Goal: Contribute content: Contribute content

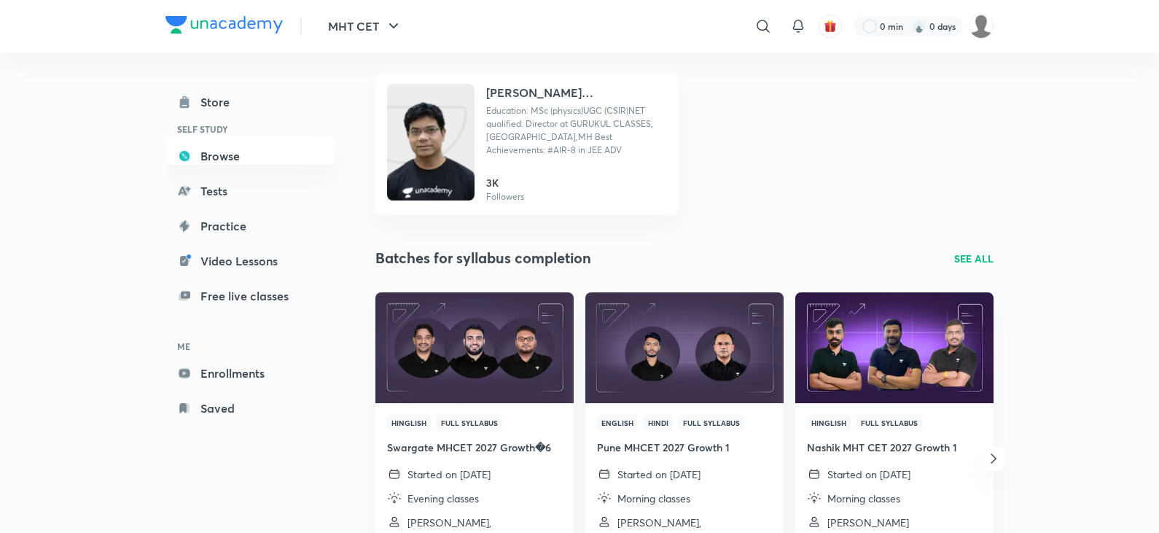
scroll to position [219, 0]
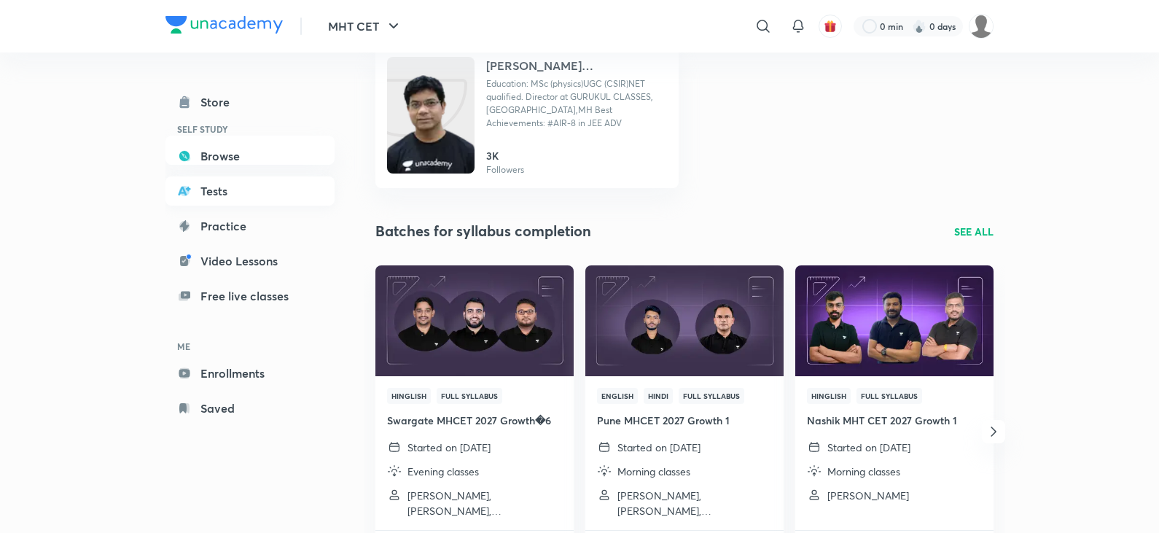
click at [233, 198] on link "Tests" at bounding box center [250, 190] width 169 height 29
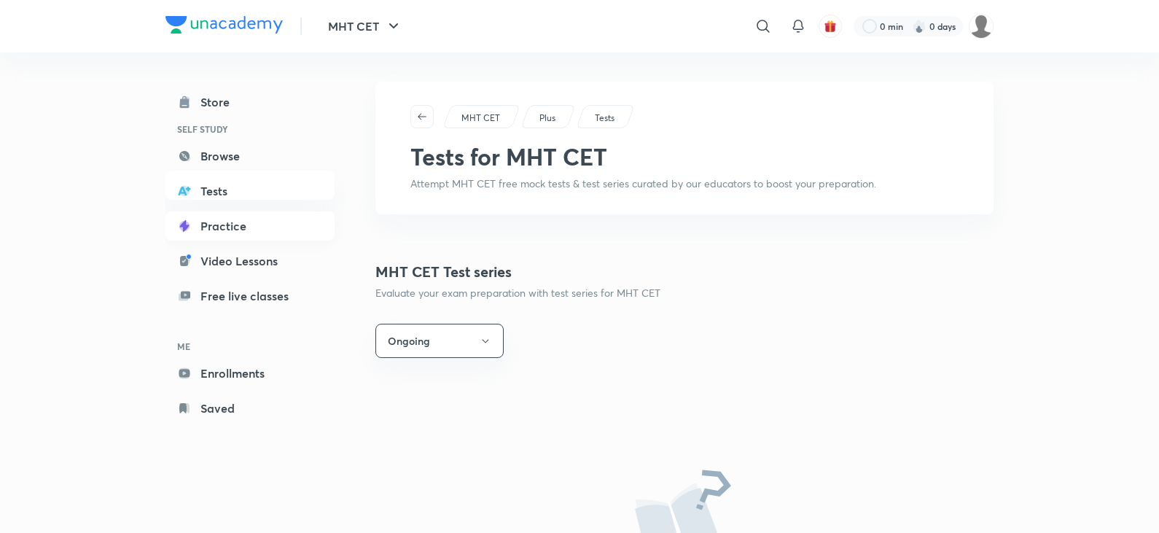
click at [227, 228] on link "Practice" at bounding box center [250, 225] width 169 height 29
click at [230, 107] on div "Store" at bounding box center [220, 102] width 38 height 18
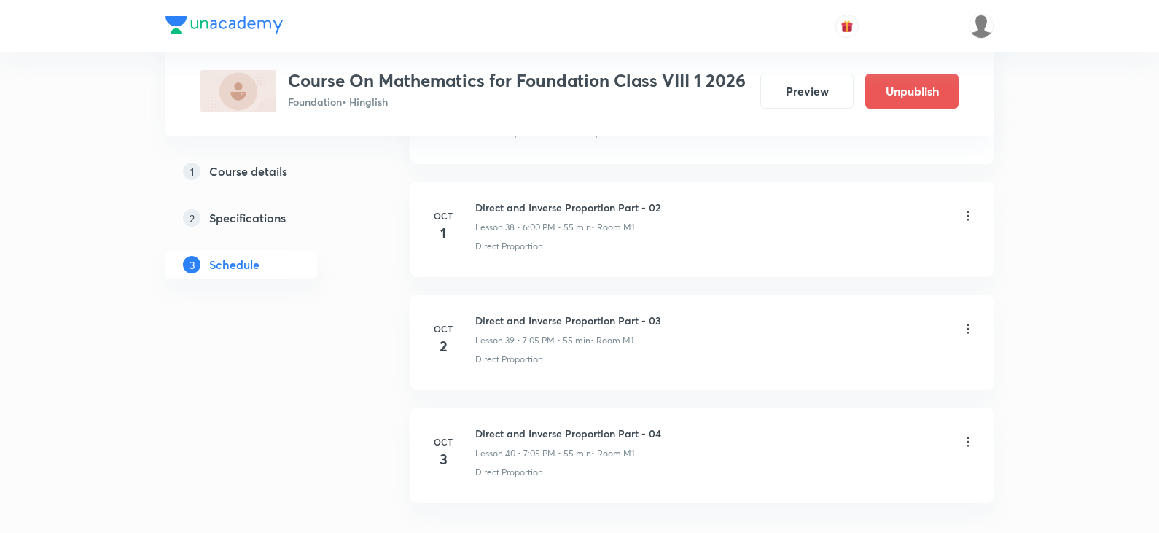
scroll to position [5084, 0]
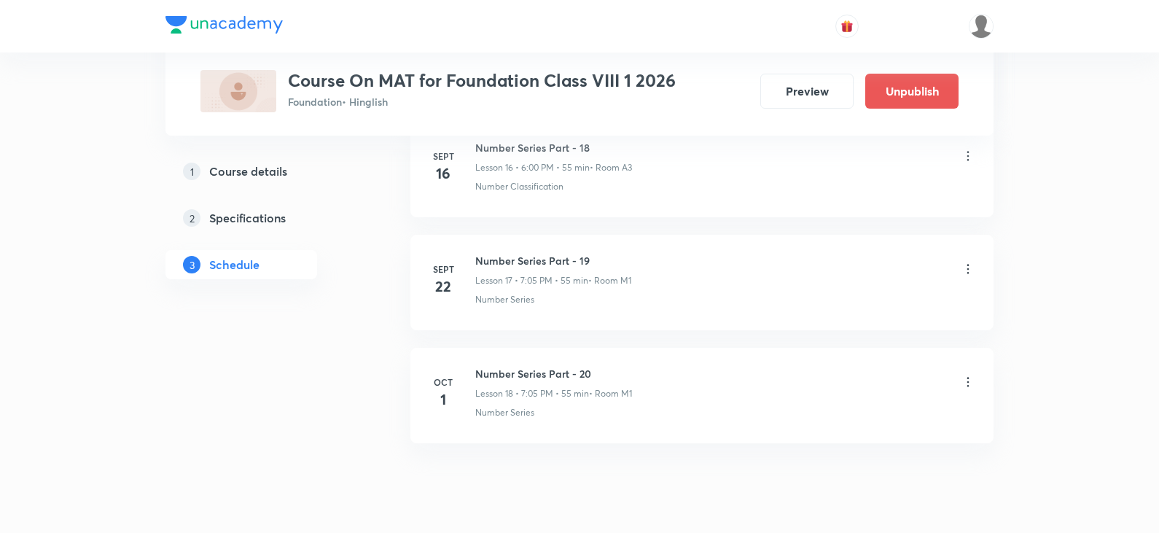
scroll to position [2597, 0]
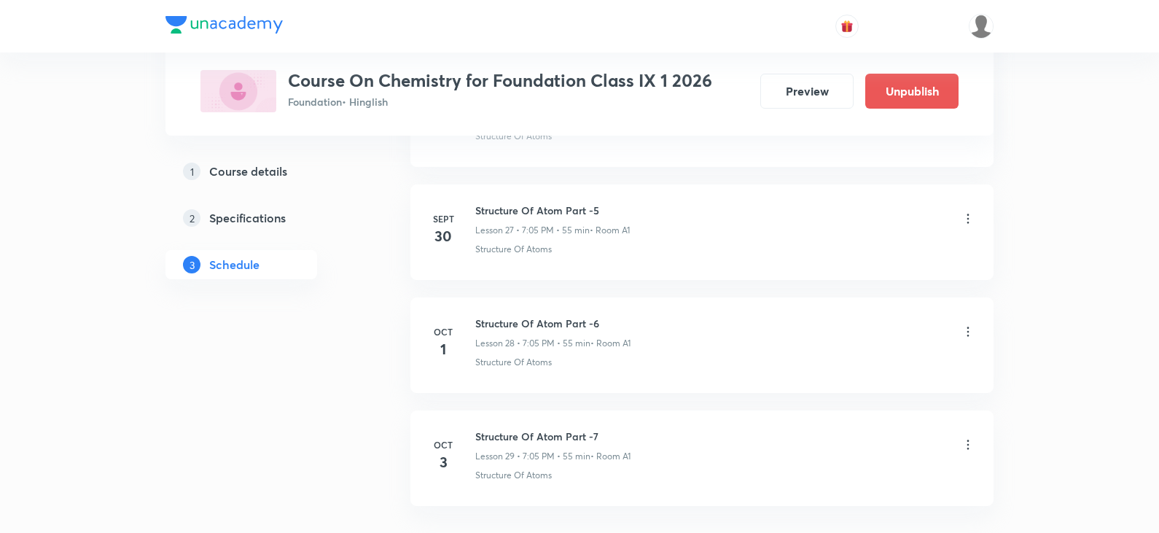
scroll to position [3914, 0]
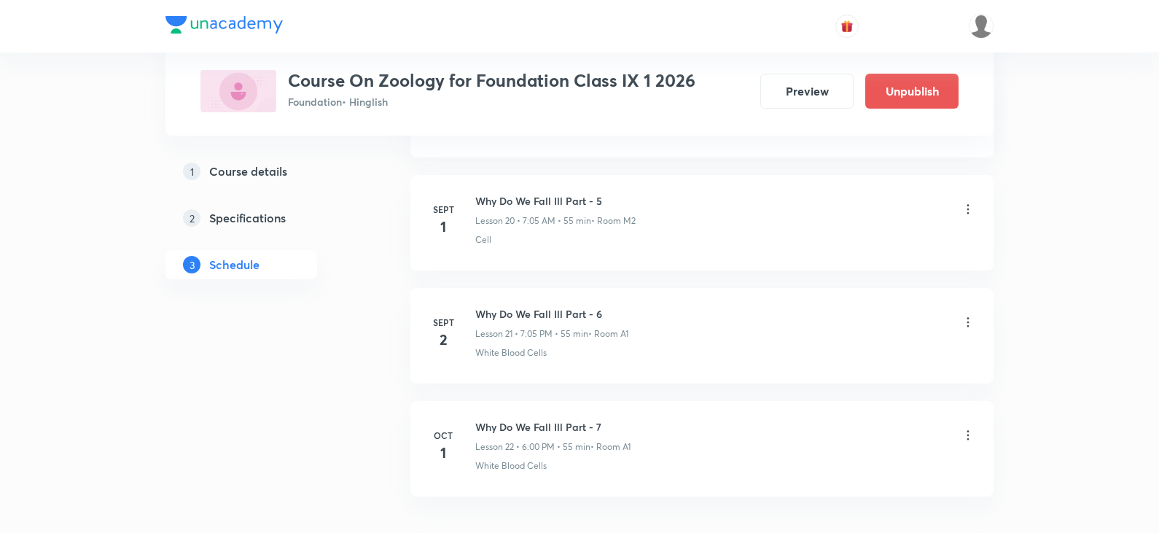
scroll to position [3122, 0]
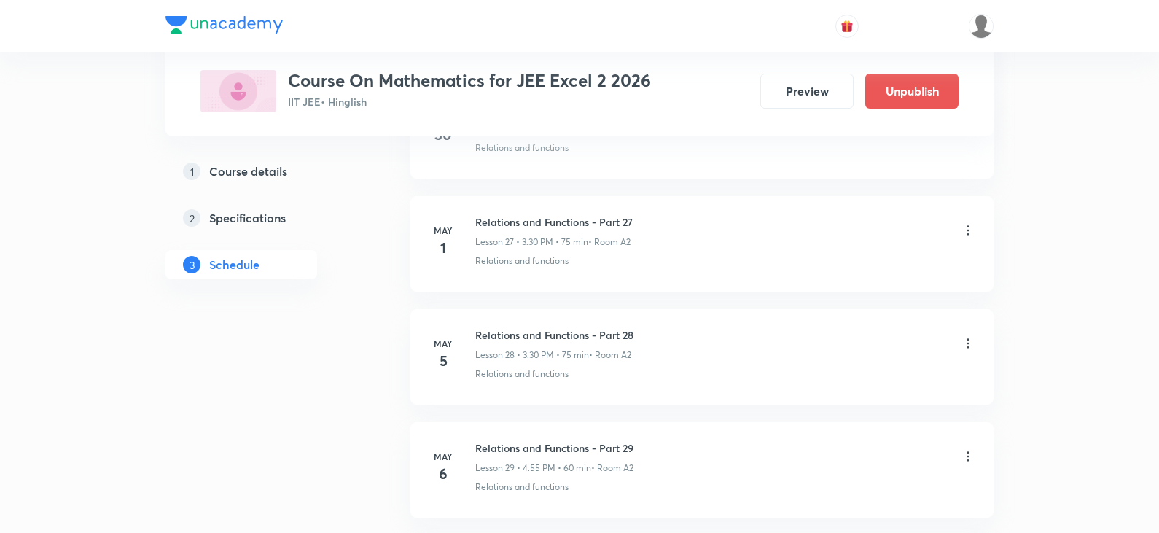
scroll to position [4156, 0]
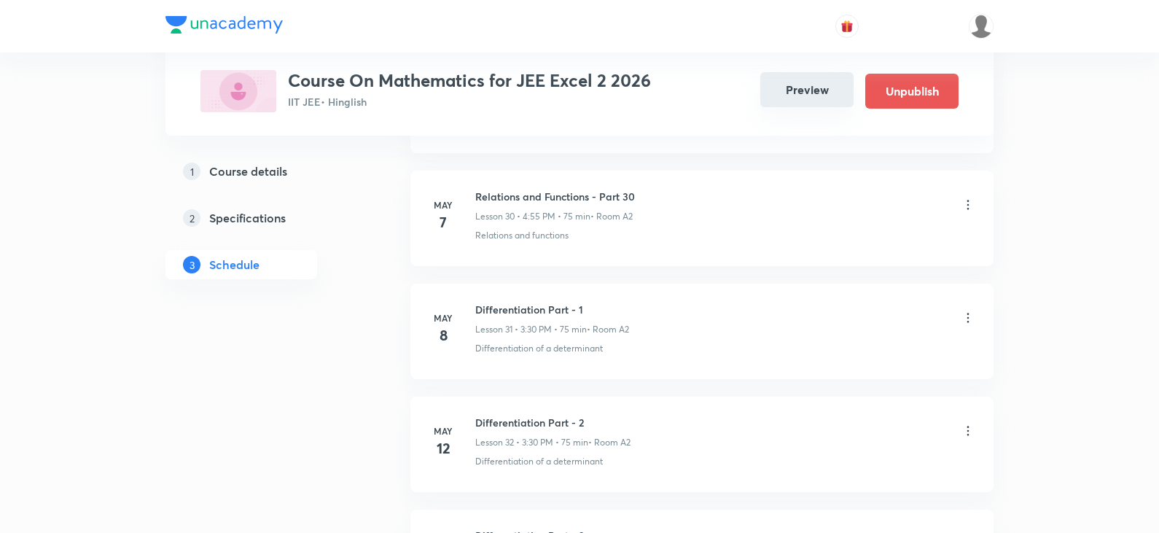
click at [792, 95] on button "Preview" at bounding box center [807, 89] width 93 height 35
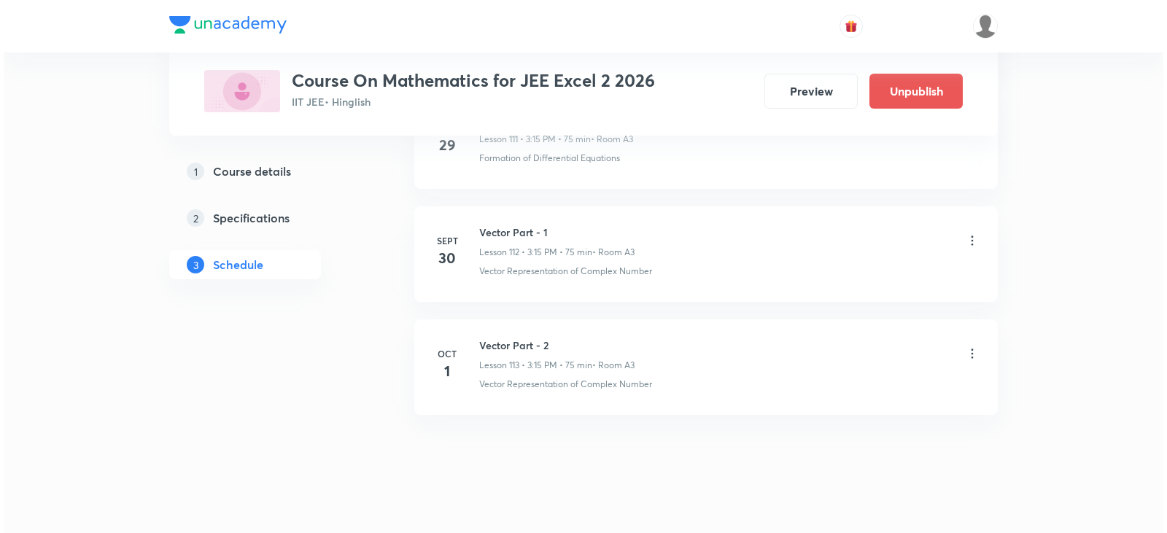
scroll to position [13408, 0]
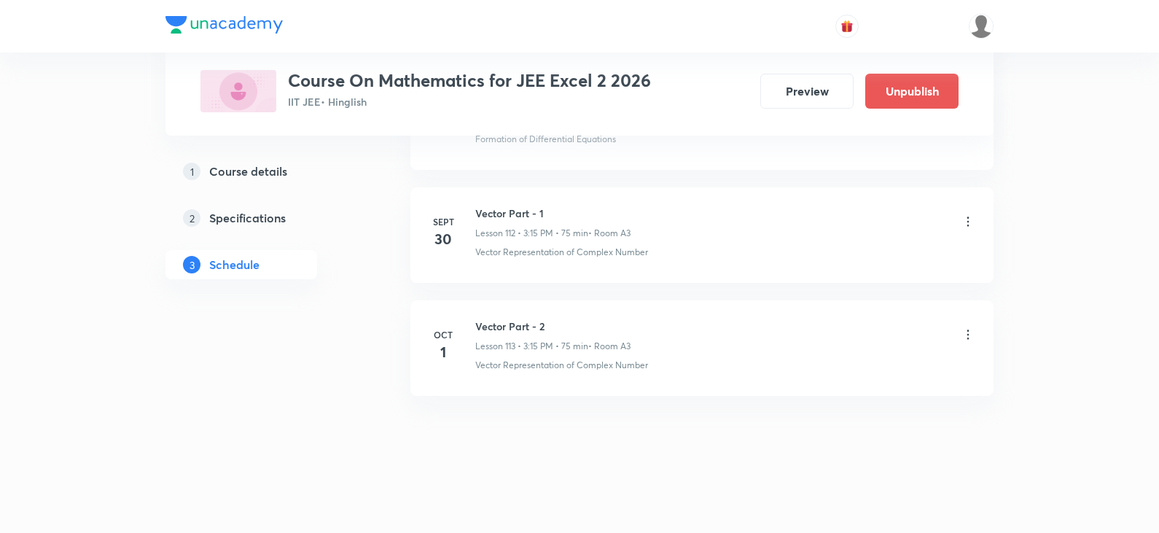
click at [964, 339] on icon at bounding box center [968, 334] width 15 height 15
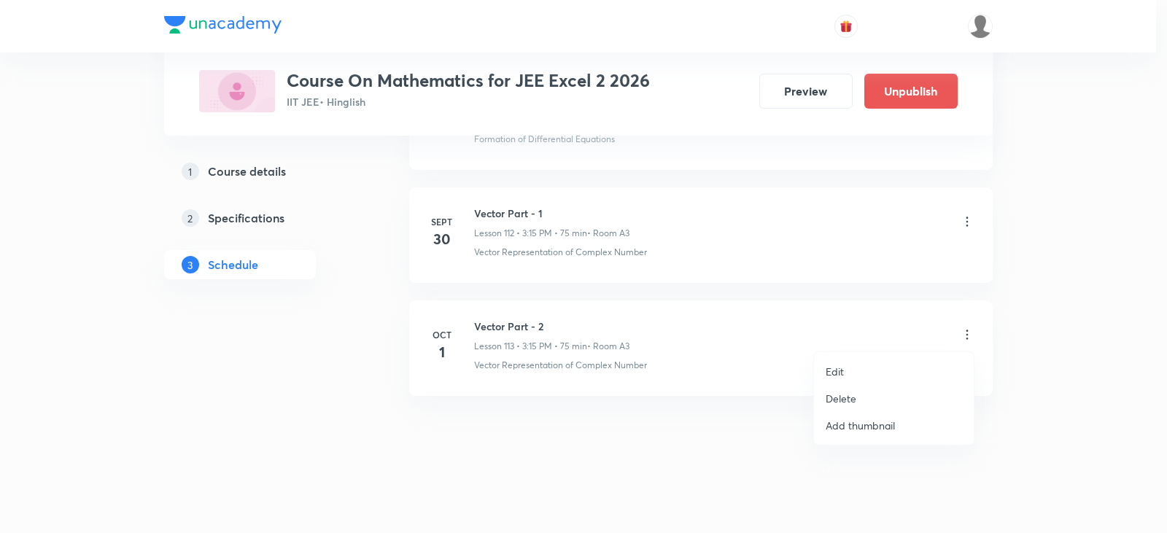
click at [837, 373] on p "Edit" at bounding box center [834, 371] width 18 height 15
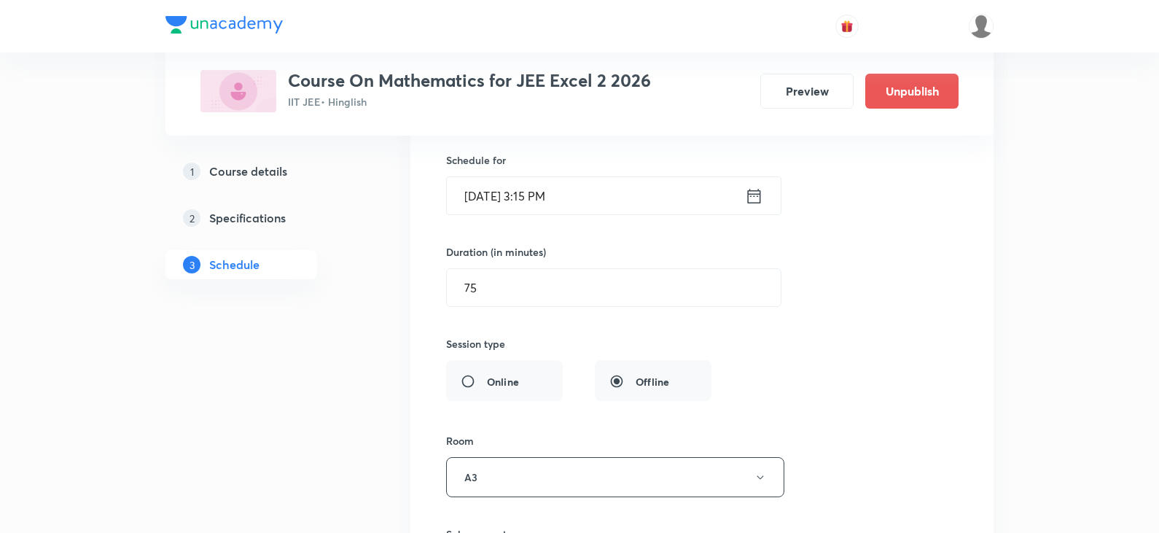
scroll to position [13007, 0]
drag, startPoint x: 485, startPoint y: 295, endPoint x: 460, endPoint y: 295, distance: 24.8
click at [460, 295] on input "75" at bounding box center [614, 290] width 334 height 37
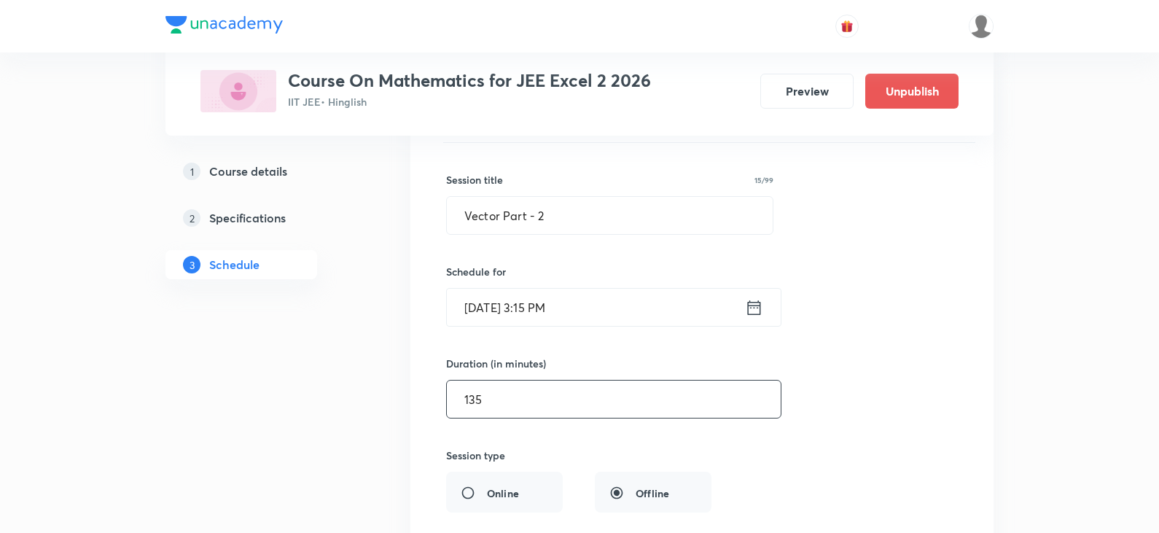
scroll to position [12861, 0]
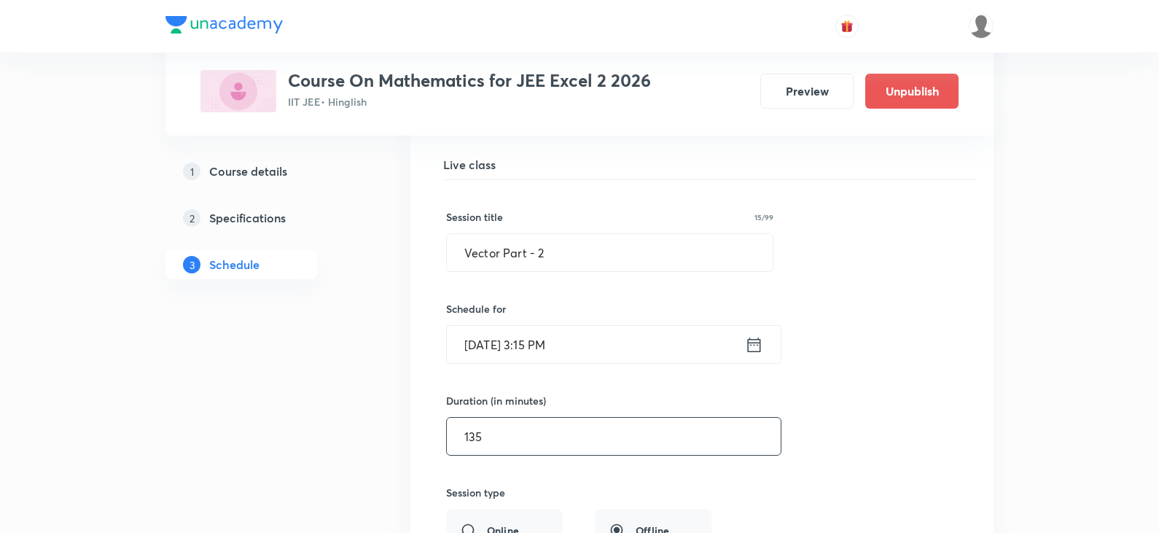
type input "135"
click at [443, 298] on div "Vector Part - 2 Lesson 113 • Room A3 Vector Representation of Complex Number Se…" at bounding box center [702, 464] width 547 height 701
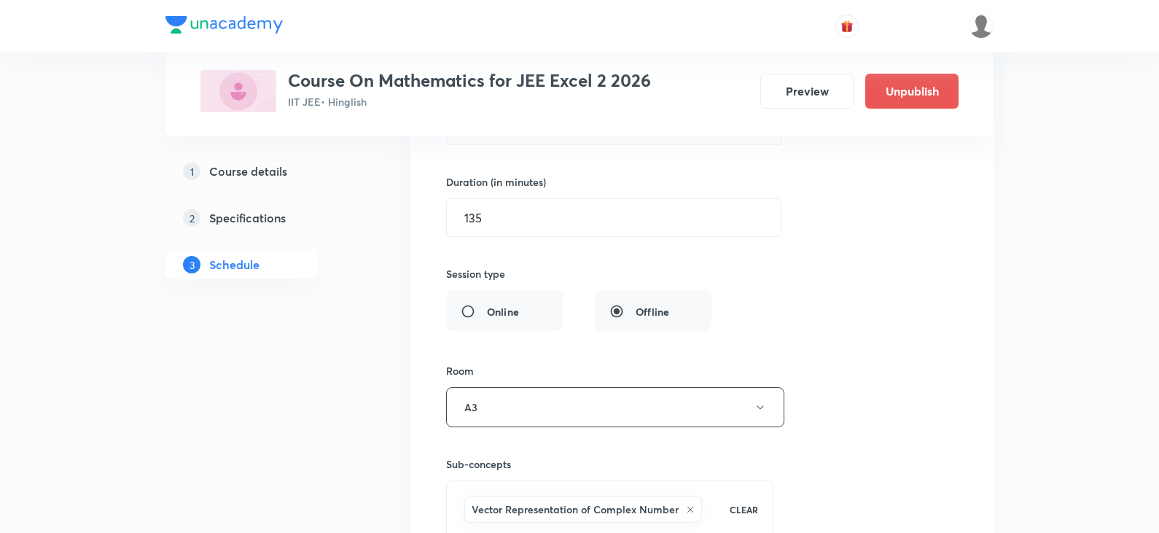
scroll to position [13299, 0]
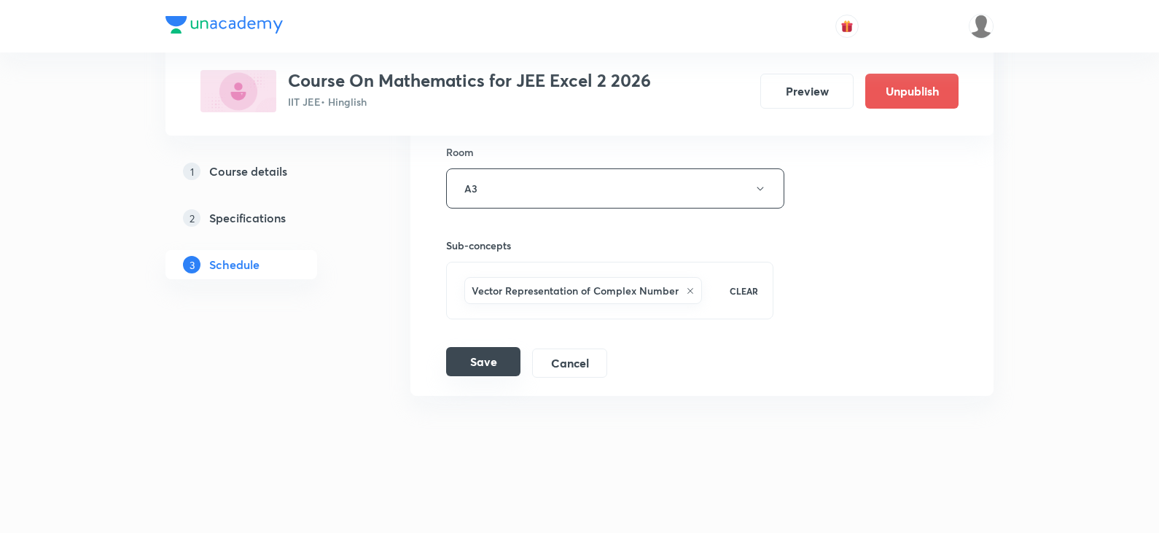
click at [473, 355] on button "Save" at bounding box center [483, 361] width 74 height 29
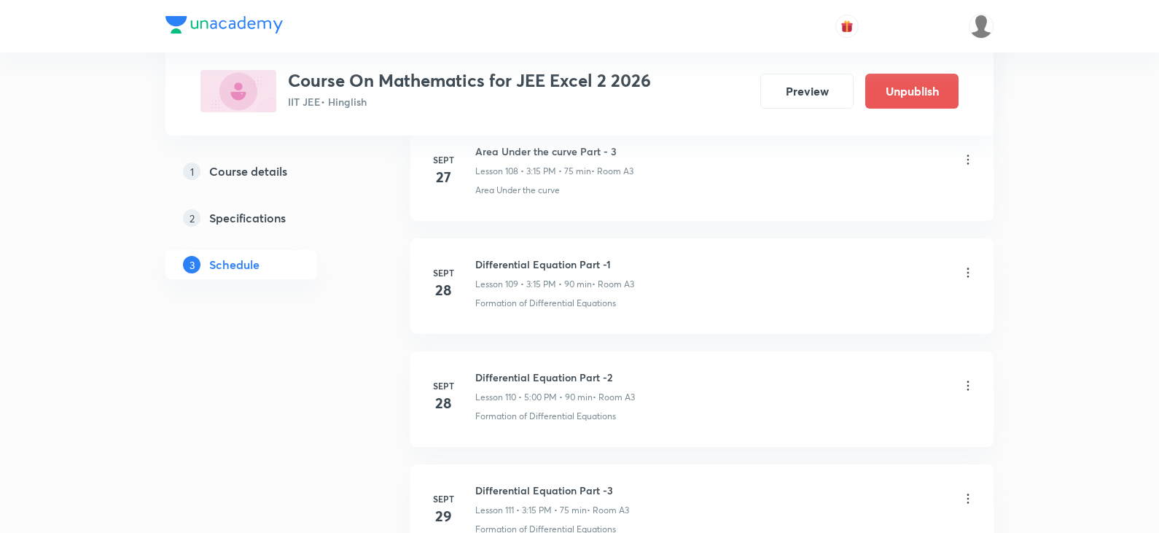
scroll to position [12132, 0]
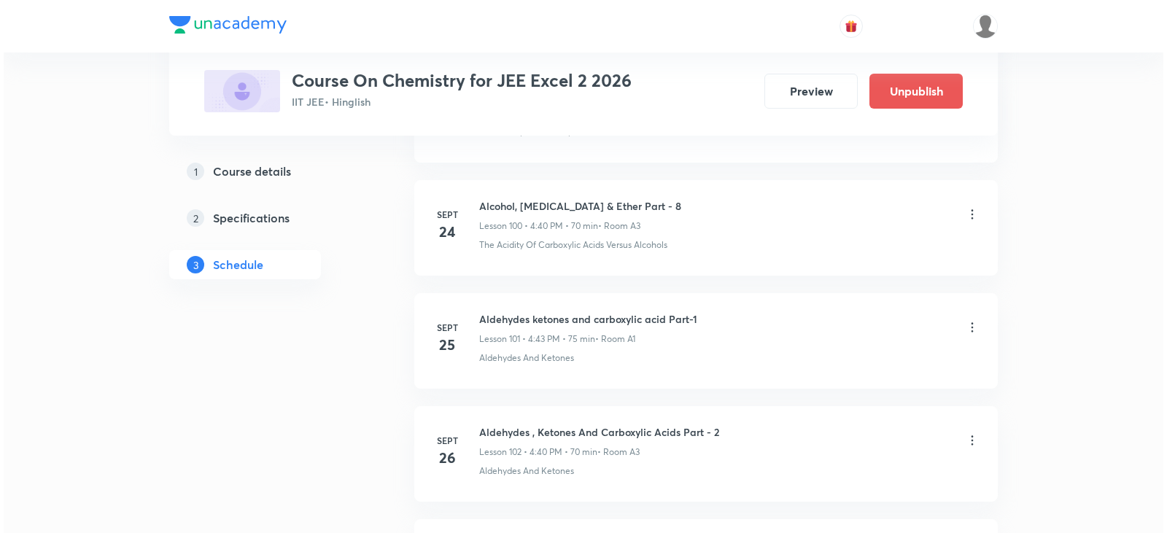
scroll to position [12616, 0]
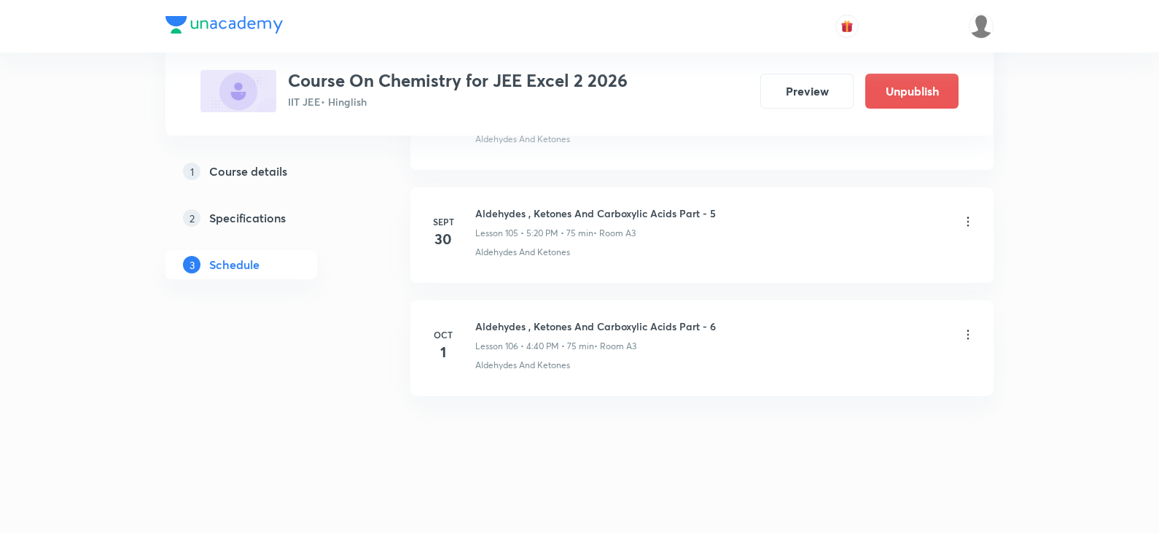
click at [964, 334] on icon at bounding box center [968, 334] width 15 height 15
click at [847, 375] on li "Edit" at bounding box center [894, 371] width 160 height 27
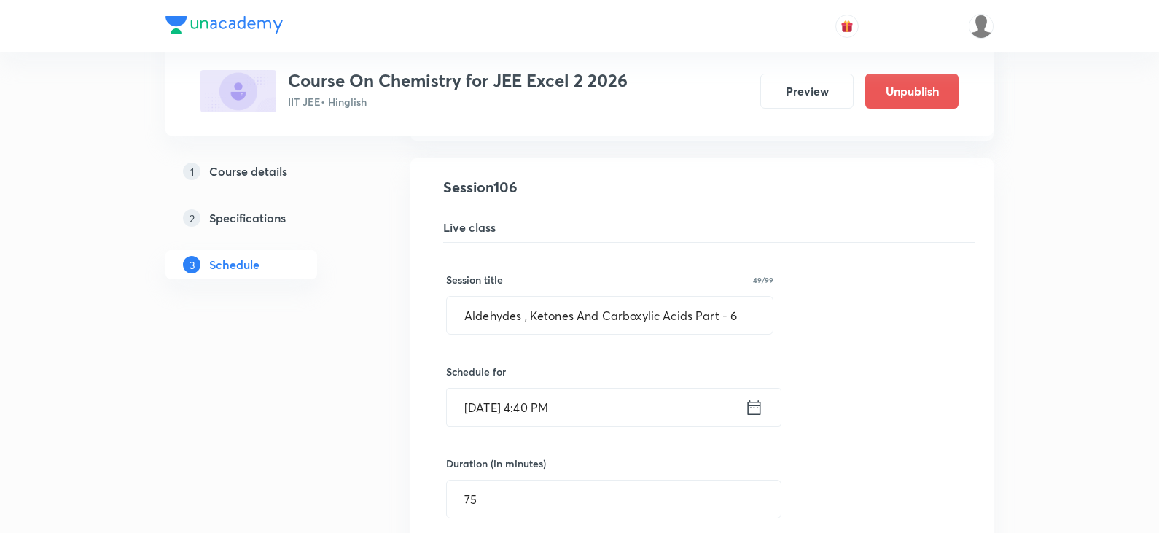
scroll to position [11997, 0]
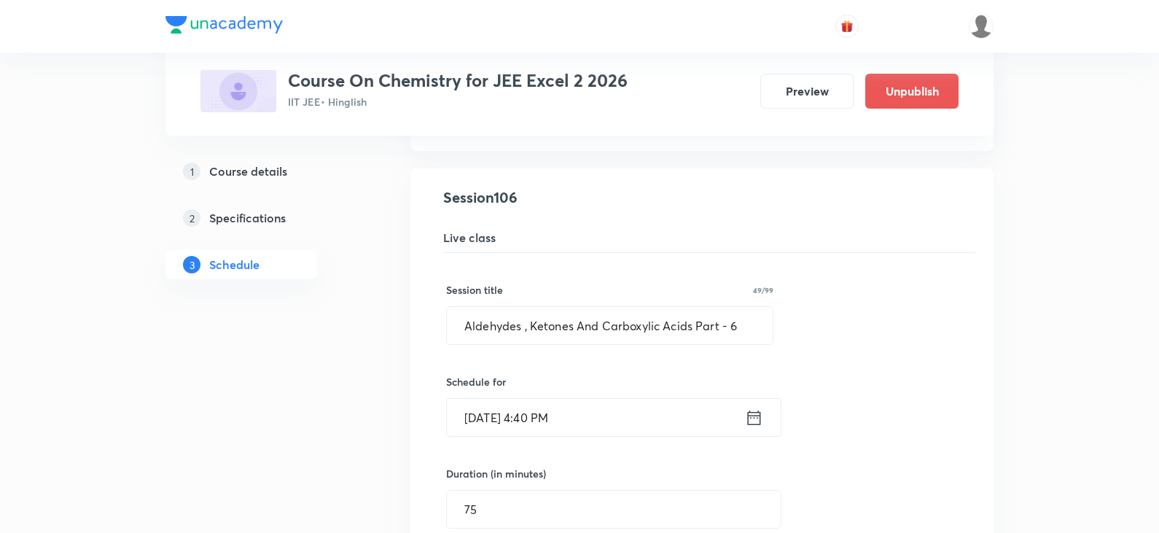
click at [754, 422] on icon at bounding box center [754, 418] width 18 height 20
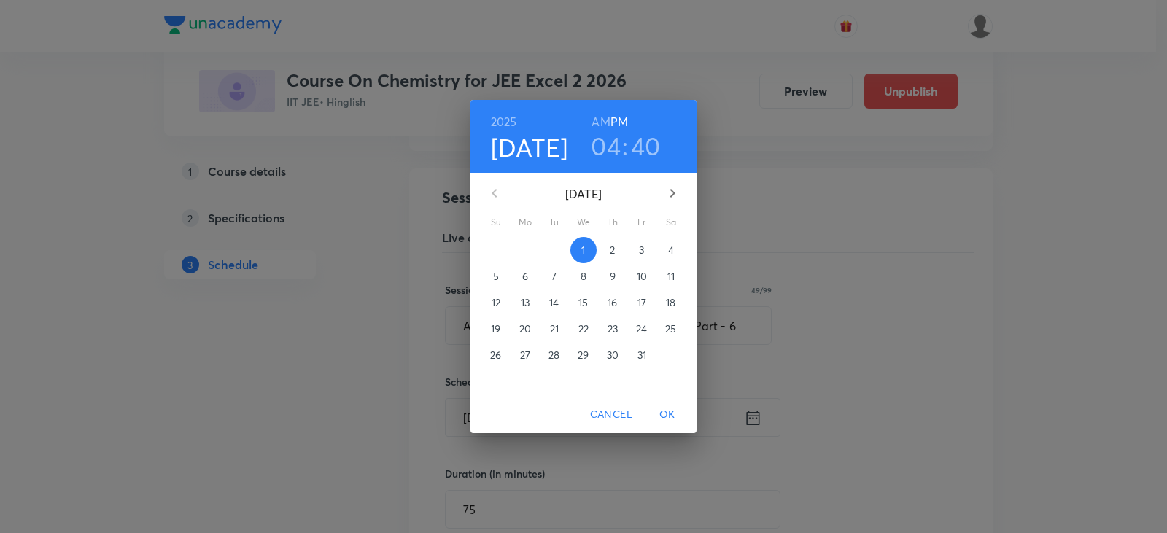
click at [608, 150] on h3 "04" at bounding box center [606, 146] width 30 height 31
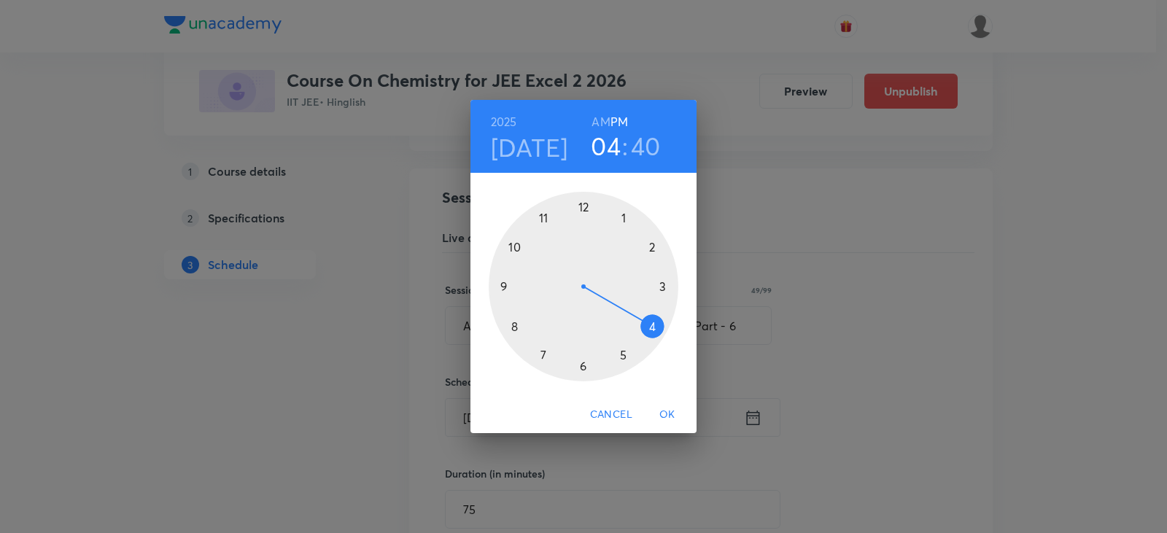
click at [621, 357] on div at bounding box center [584, 287] width 190 height 190
click at [665, 417] on span "OK" at bounding box center [667, 414] width 35 height 18
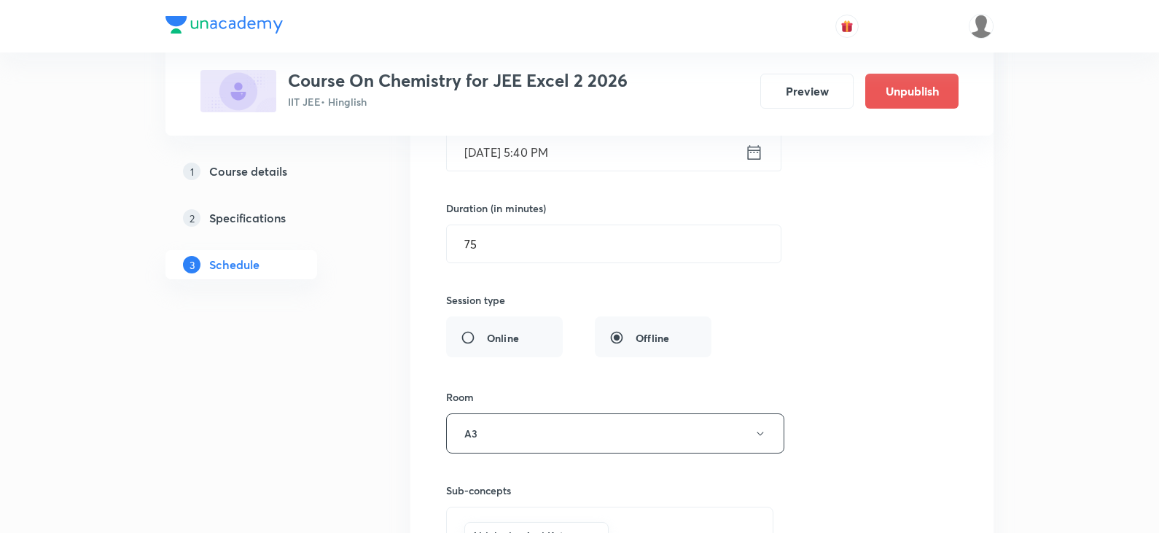
scroll to position [12215, 0]
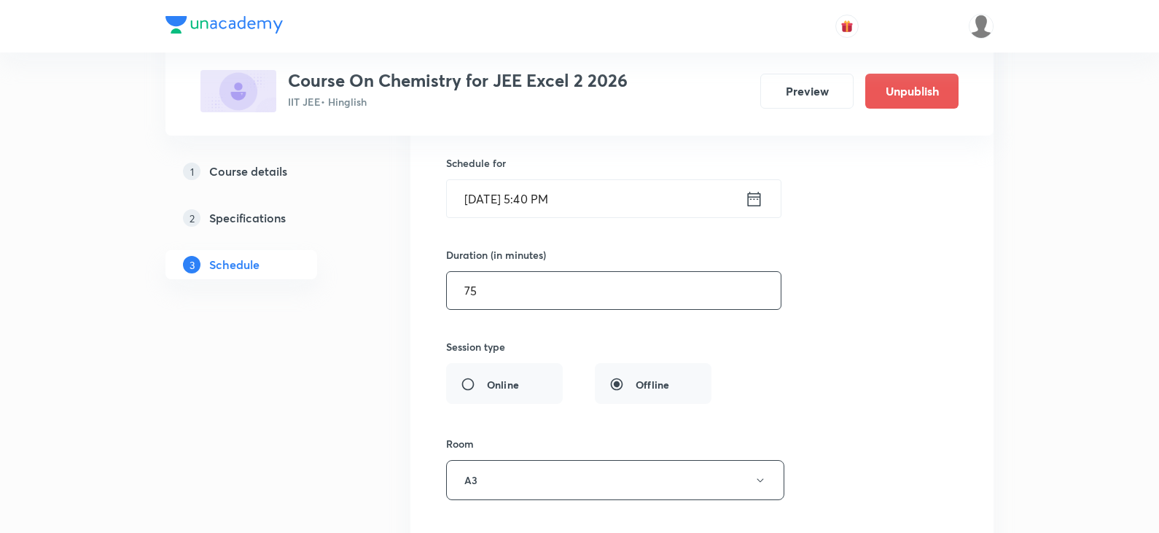
click at [483, 298] on input "75" at bounding box center [614, 290] width 334 height 37
type input "75"
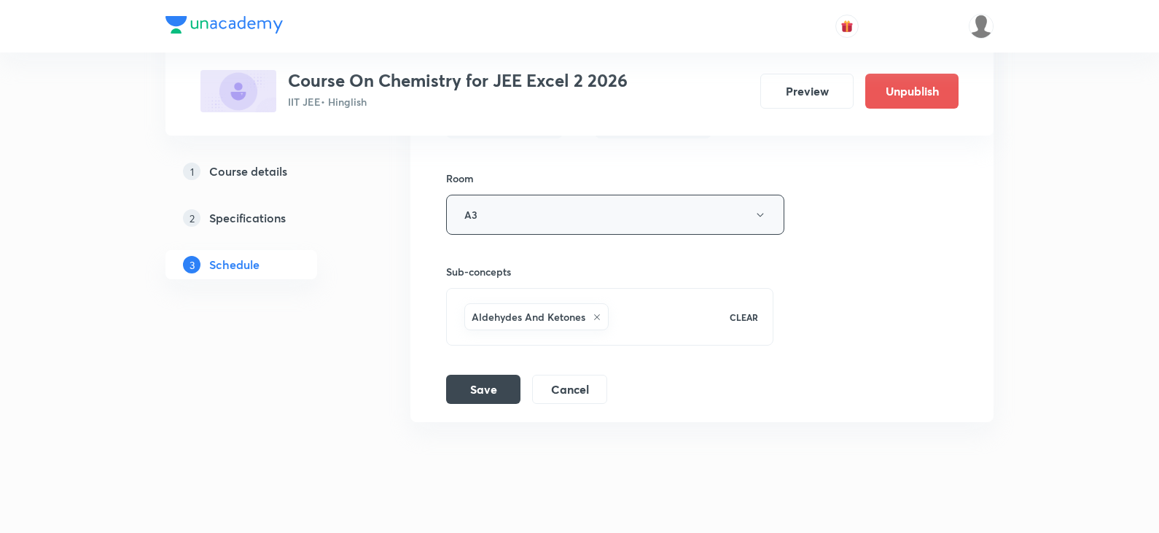
scroll to position [12507, 0]
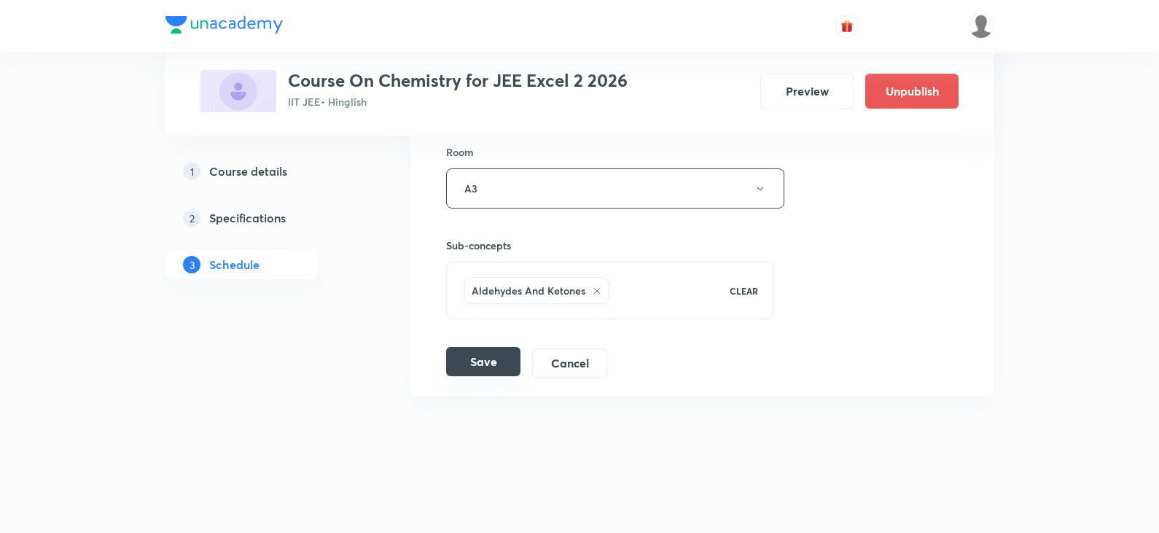
click at [487, 365] on button "Save" at bounding box center [483, 361] width 74 height 29
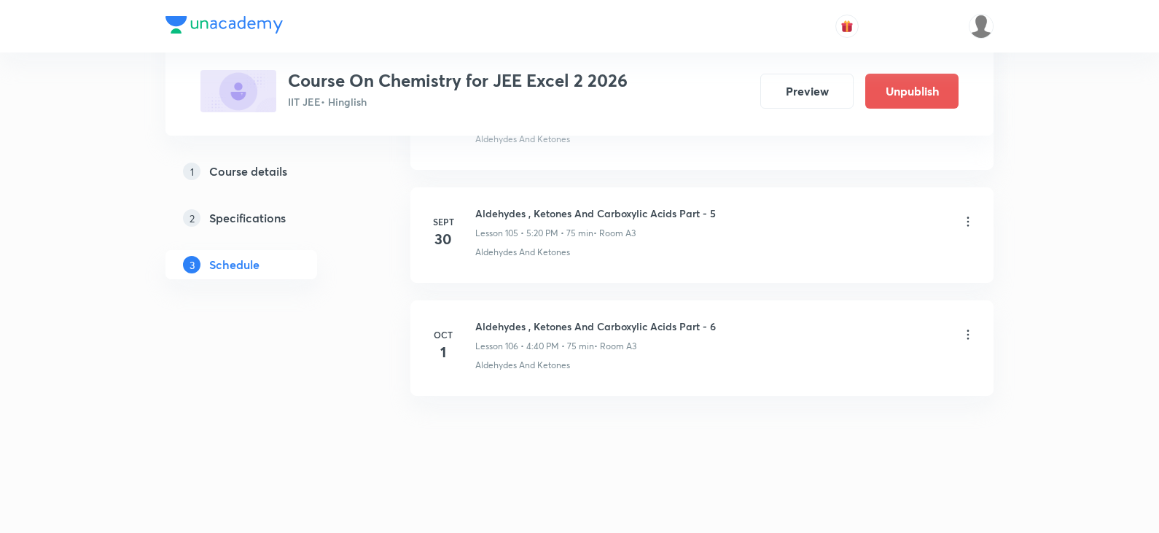
scroll to position [11946, 0]
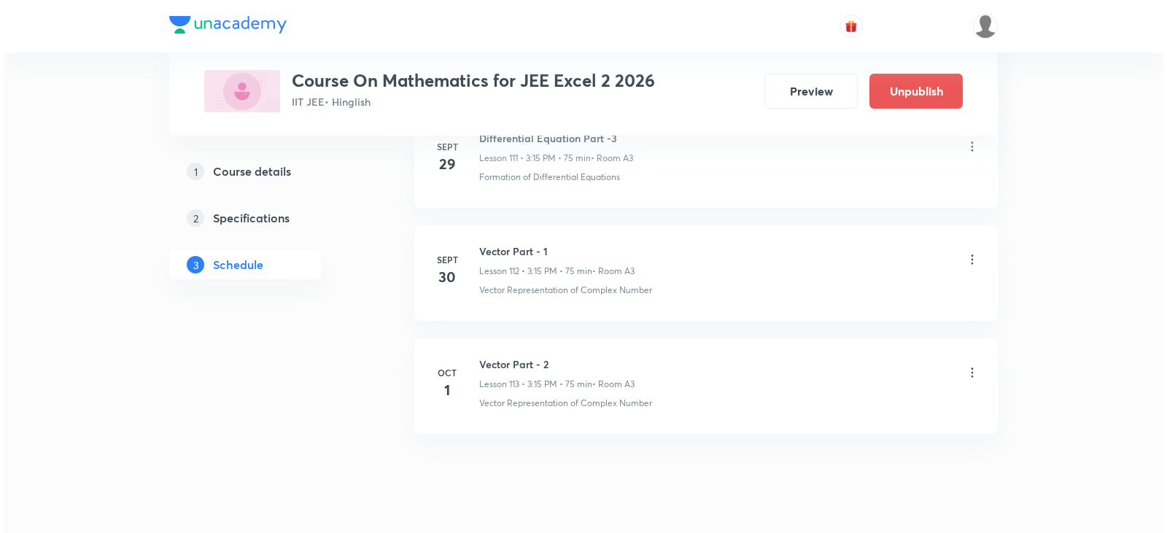
scroll to position [13408, 0]
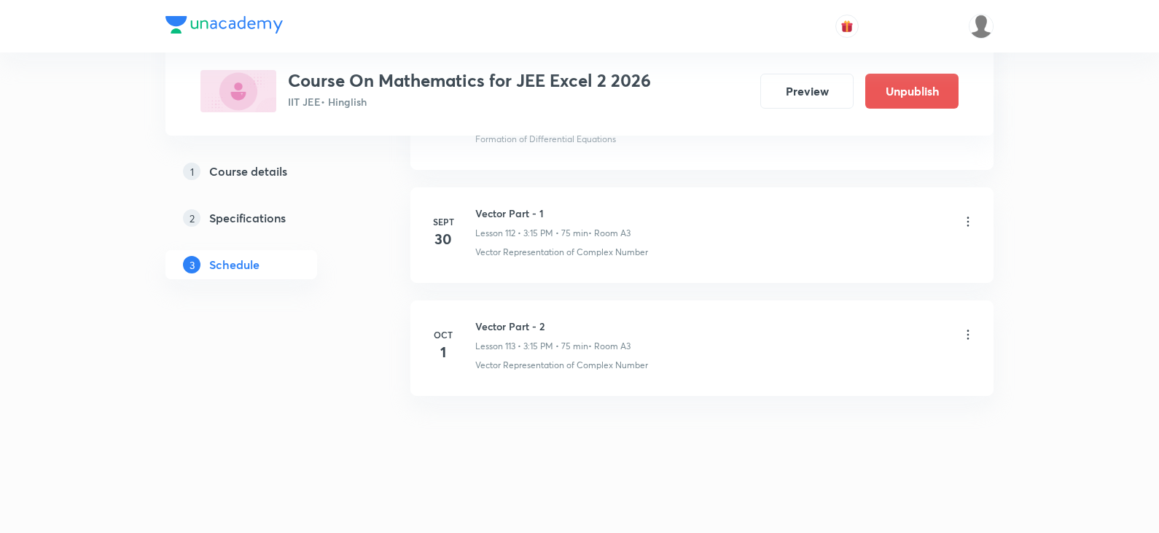
click at [963, 337] on icon at bounding box center [968, 334] width 15 height 15
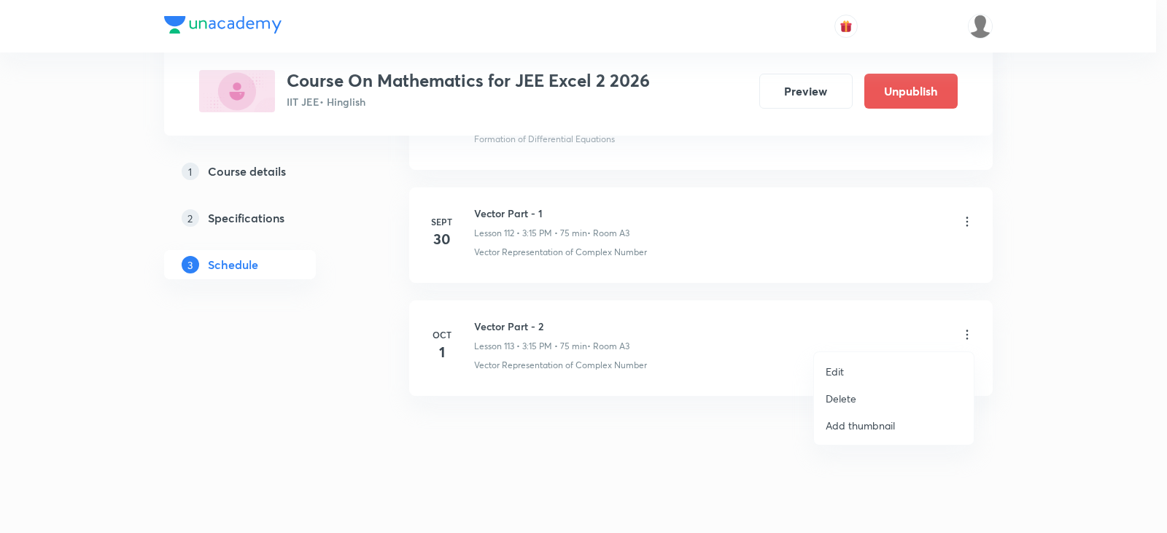
click at [831, 372] on p "Edit" at bounding box center [834, 371] width 18 height 15
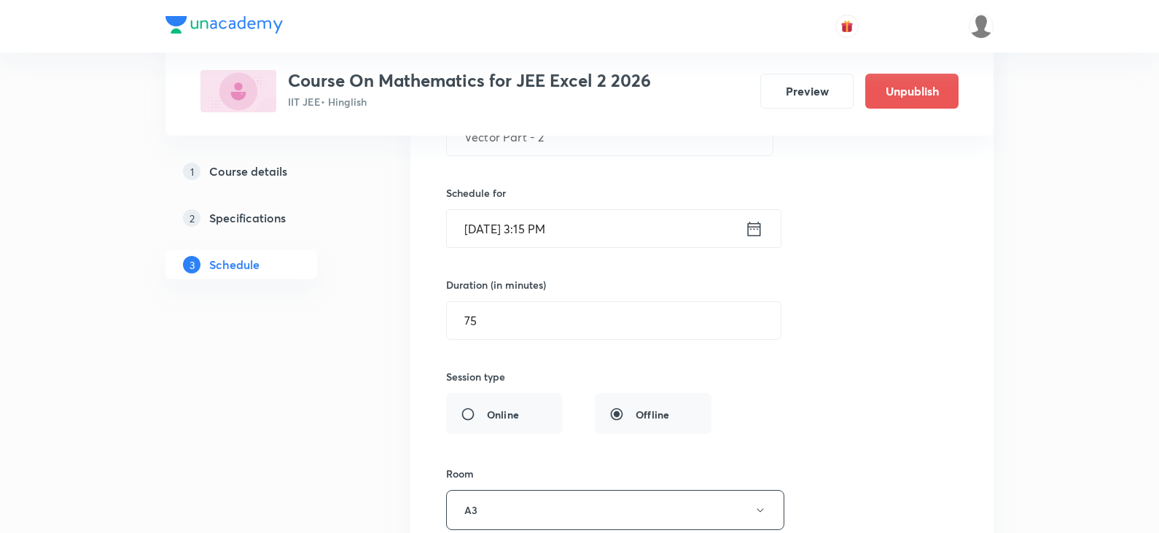
scroll to position [12934, 0]
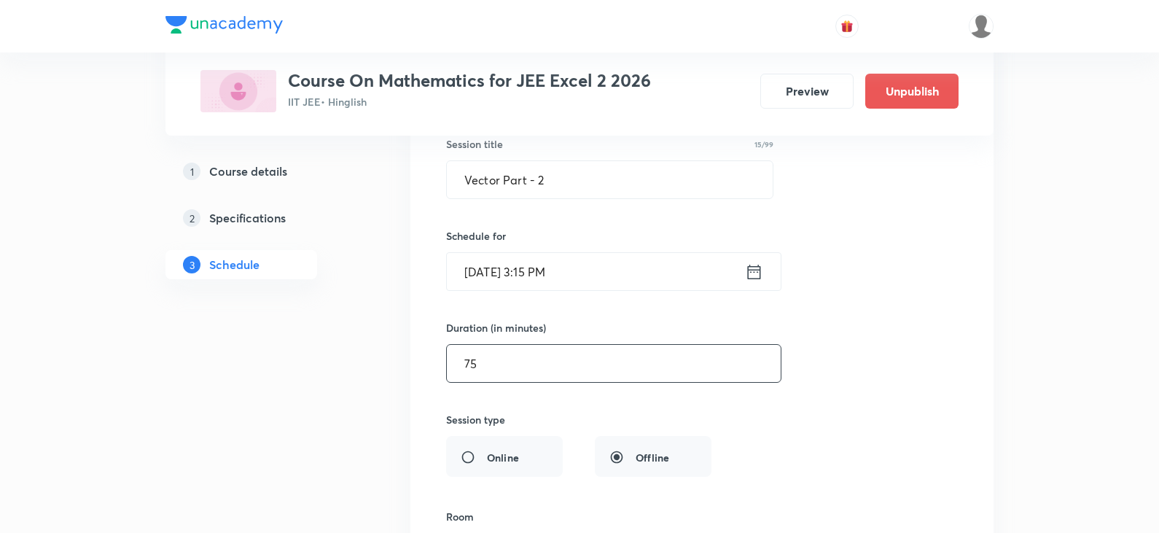
drag, startPoint x: 483, startPoint y: 370, endPoint x: 432, endPoint y: 376, distance: 50.7
click at [432, 376] on div "Vector Part - 2 Lesson 113 • Room A3 Vector Representation of Complex Number Se…" at bounding box center [702, 391] width 547 height 701
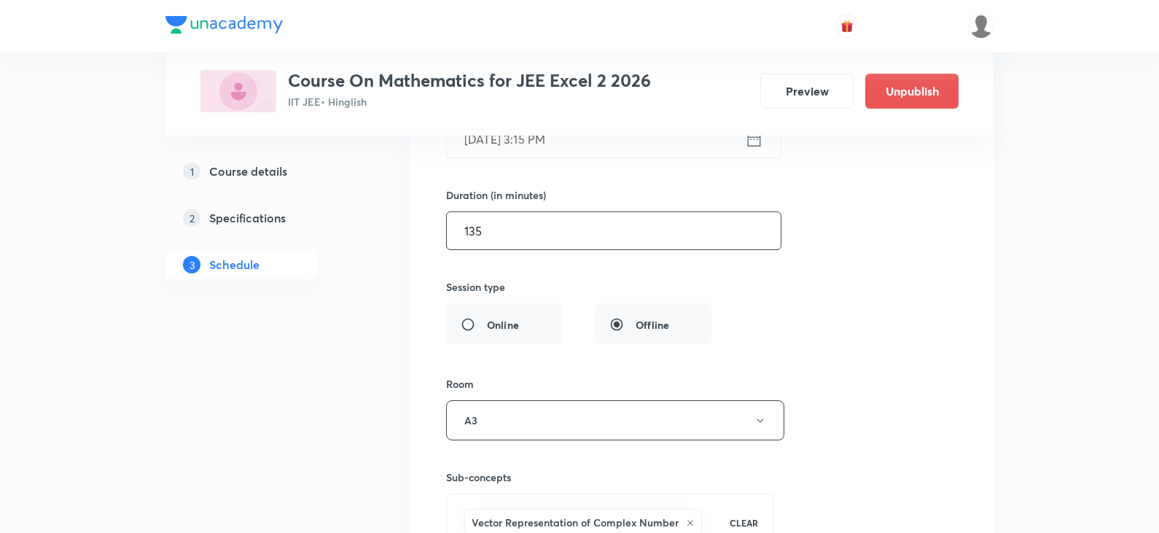
scroll to position [13299, 0]
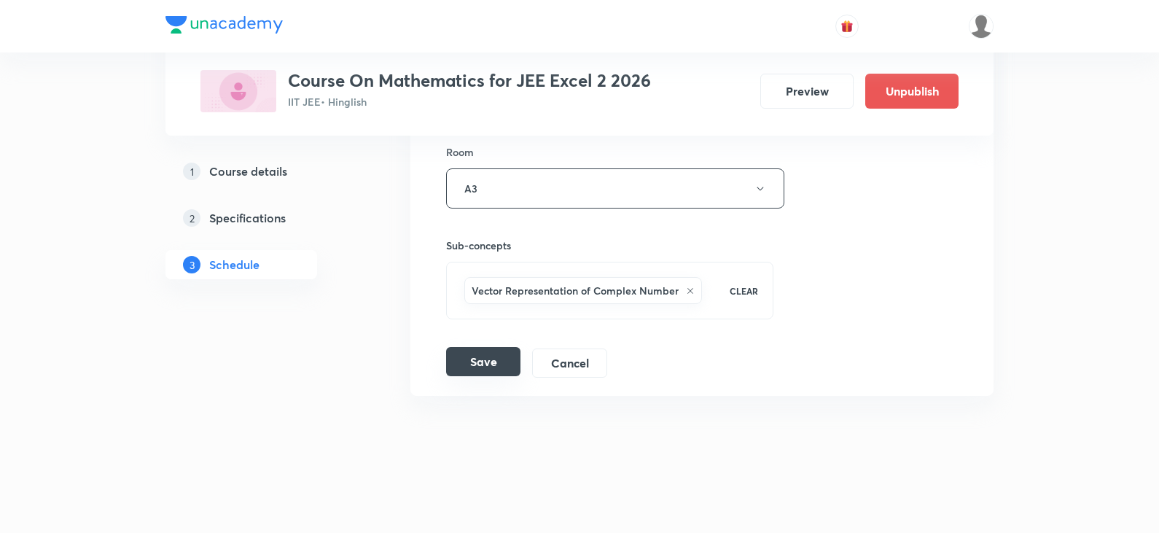
type input "135"
click at [504, 363] on button "Save" at bounding box center [483, 361] width 74 height 29
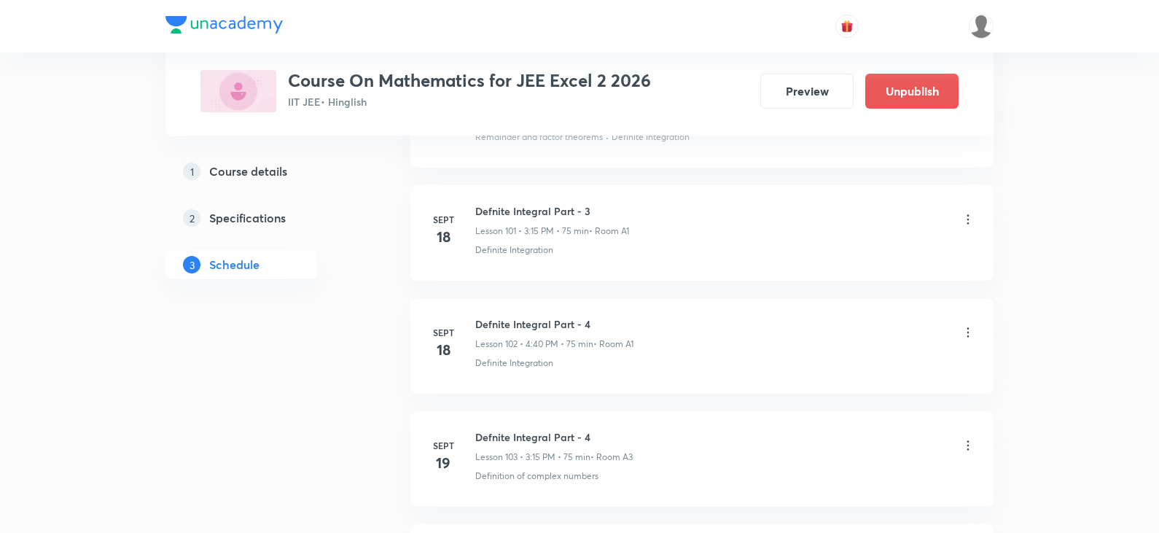
scroll to position [11499, 0]
click at [494, 26] on div at bounding box center [580, 26] width 828 height 53
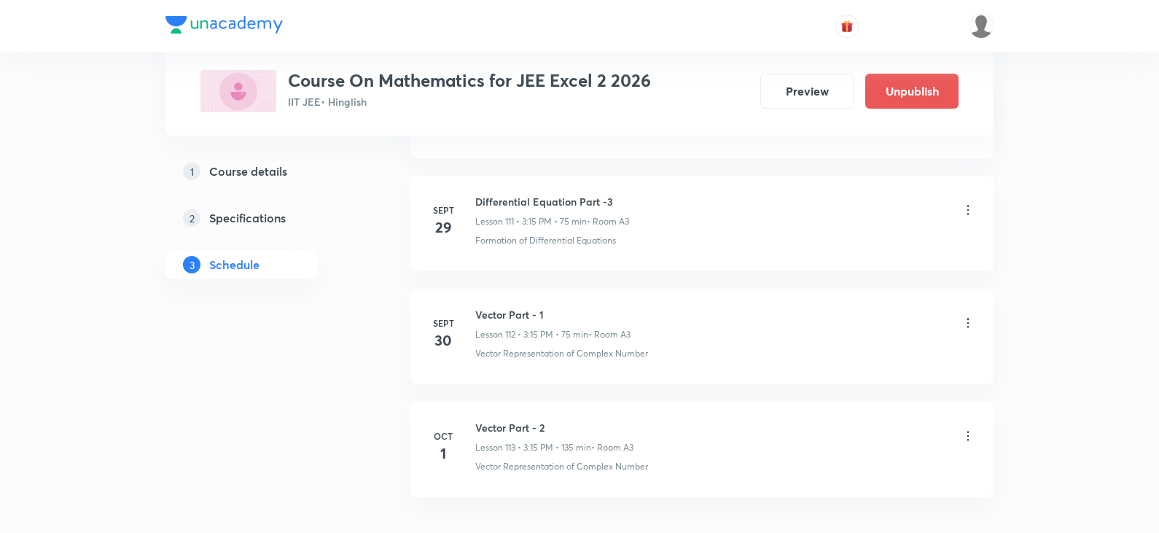
scroll to position [12738, 0]
